Goal: Navigation & Orientation: Find specific page/section

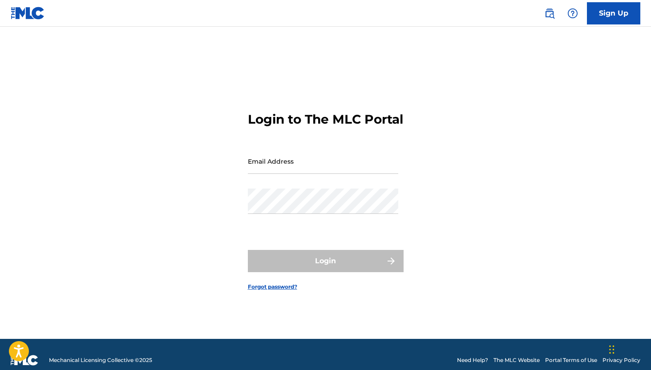
click at [307, 174] on input "Email Address" at bounding box center [323, 161] width 150 height 25
type input "[EMAIL_ADDRESS][DOMAIN_NAME]"
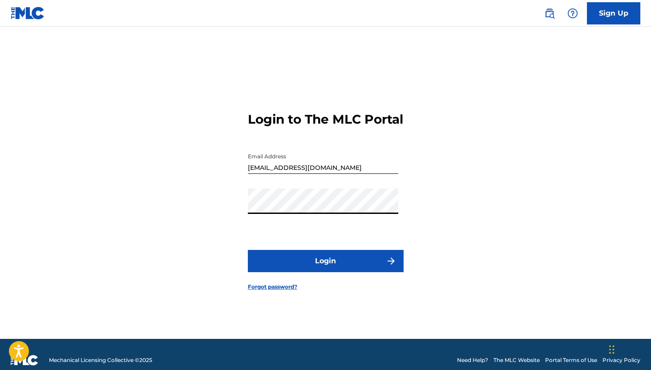
click at [314, 271] on button "Login" at bounding box center [326, 261] width 156 height 22
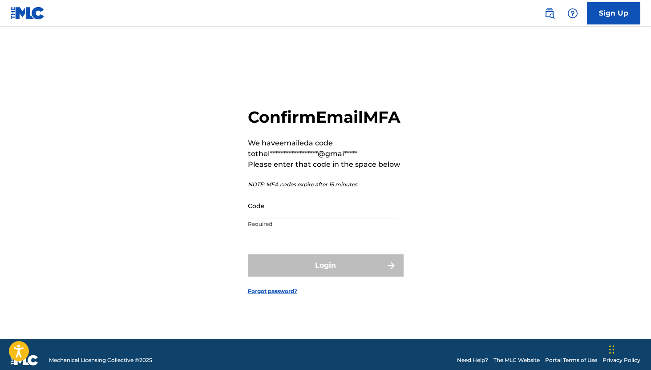
click at [262, 219] on input "Code" at bounding box center [323, 205] width 150 height 25
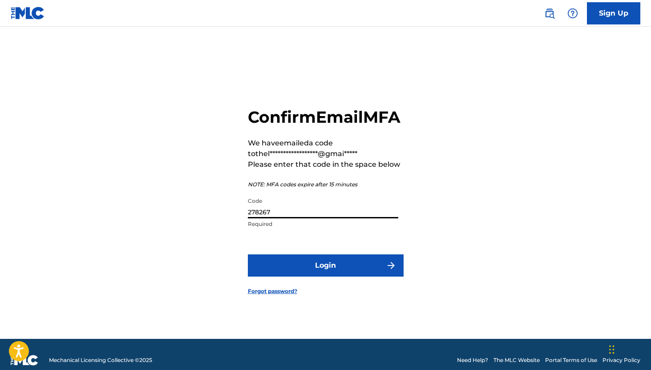
type input "278267"
click at [283, 269] on button "Login" at bounding box center [326, 266] width 156 height 22
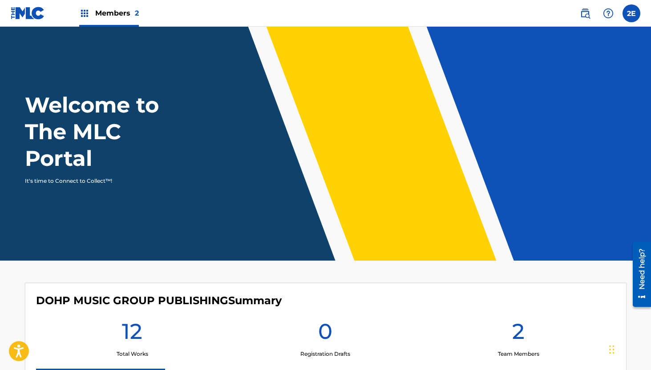
click at [85, 18] on img at bounding box center [84, 13] width 11 height 11
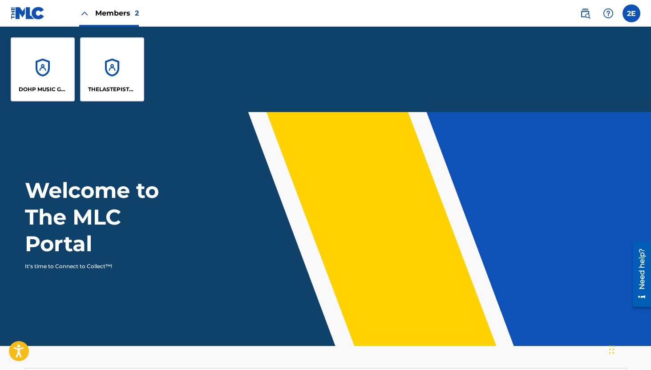
click at [107, 64] on div "THELASTEPISTLESRECORDS PUBLISHING" at bounding box center [112, 69] width 64 height 64
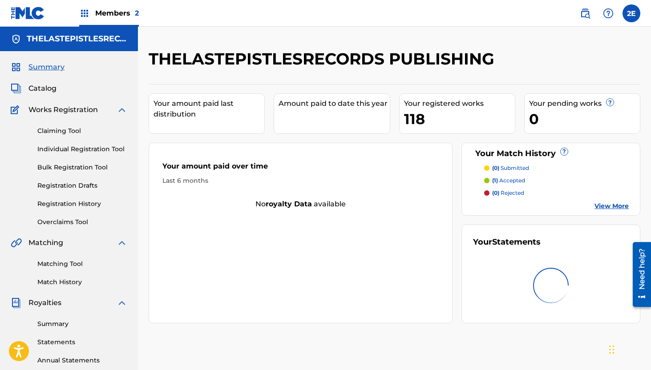
scroll to position [182, 0]
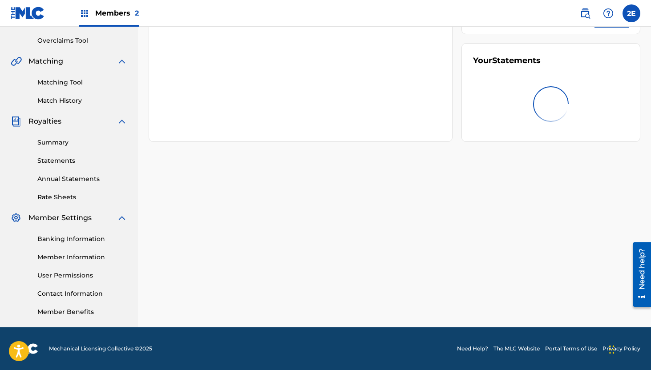
click at [63, 311] on link "Member Benefits" at bounding box center [82, 312] width 90 height 9
